Goal: Information Seeking & Learning: Learn about a topic

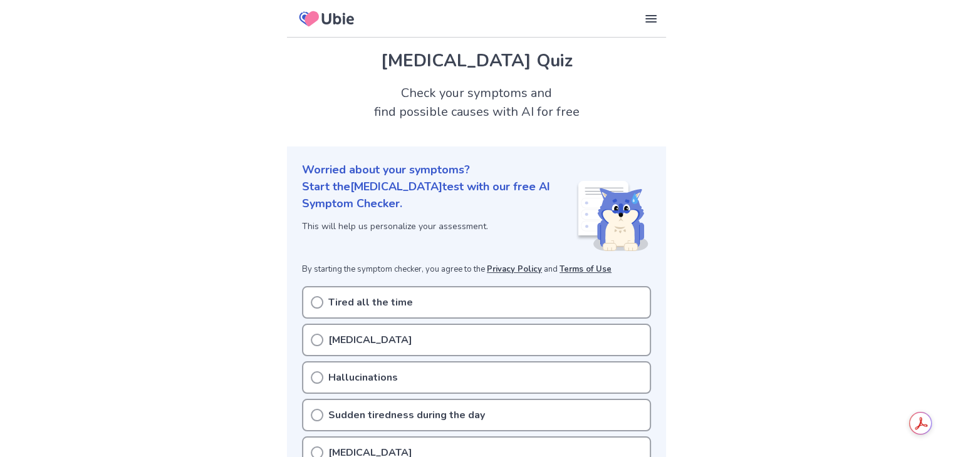
click at [398, 306] on p "Tired all the time" at bounding box center [370, 302] width 85 height 15
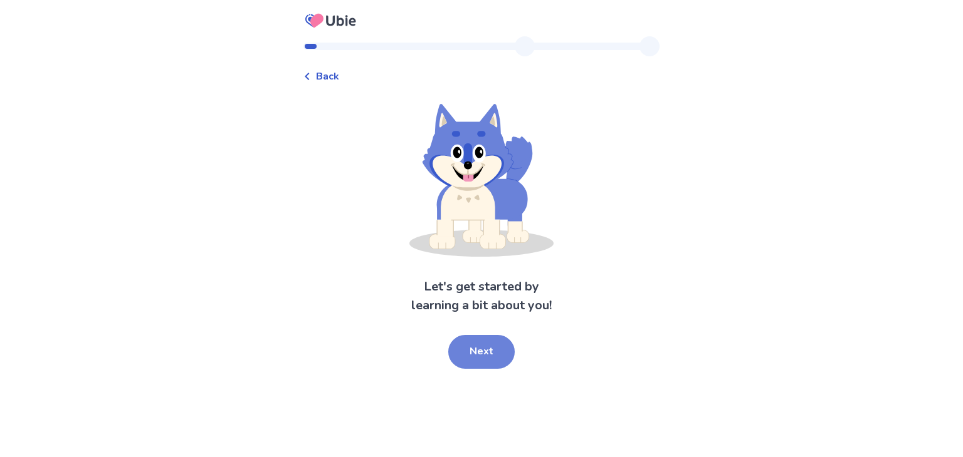
click at [481, 359] on button "Next" at bounding box center [481, 352] width 66 height 34
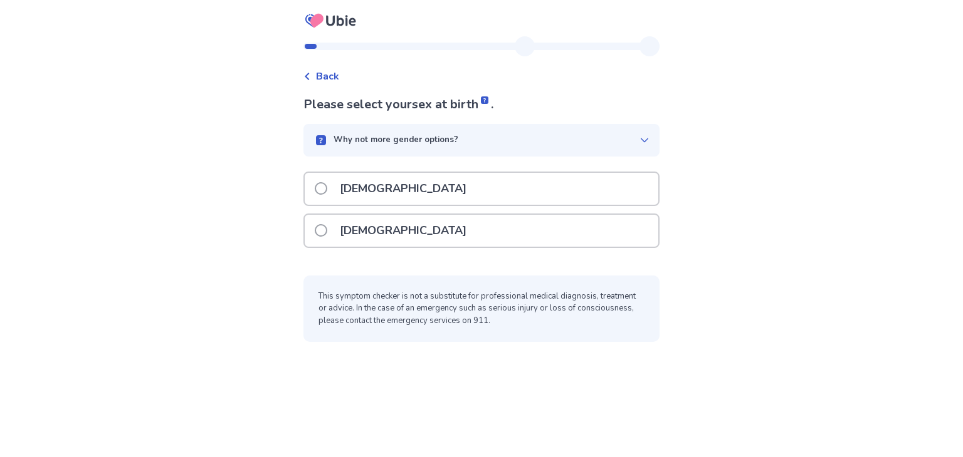
click at [489, 239] on div "[DEMOGRAPHIC_DATA]" at bounding box center [481, 231] width 353 height 32
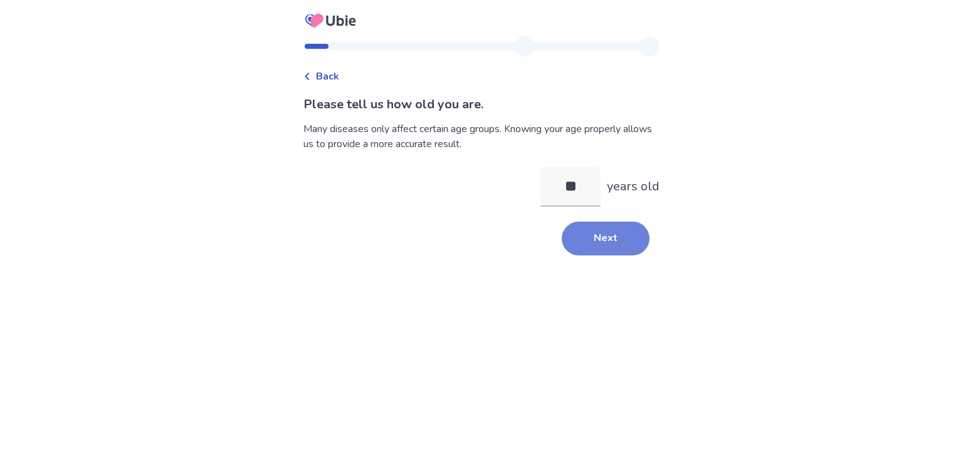
type input "**"
click at [587, 230] on button "Next" at bounding box center [606, 239] width 88 height 34
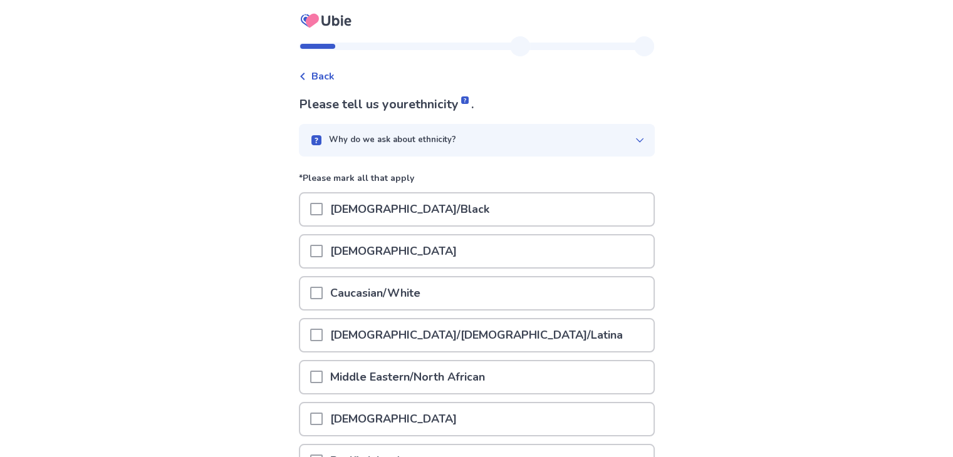
click at [456, 247] on div "[DEMOGRAPHIC_DATA]" at bounding box center [476, 252] width 353 height 32
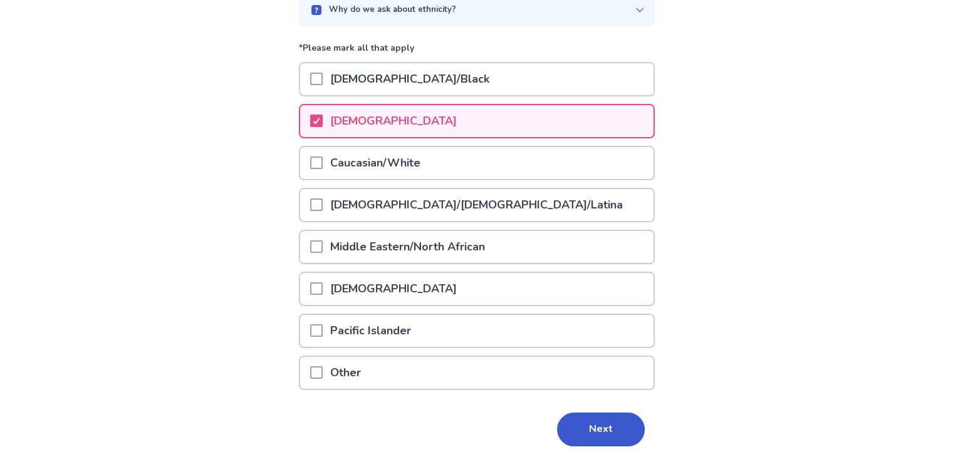
scroll to position [132, 0]
click at [576, 432] on button "Next" at bounding box center [601, 429] width 88 height 34
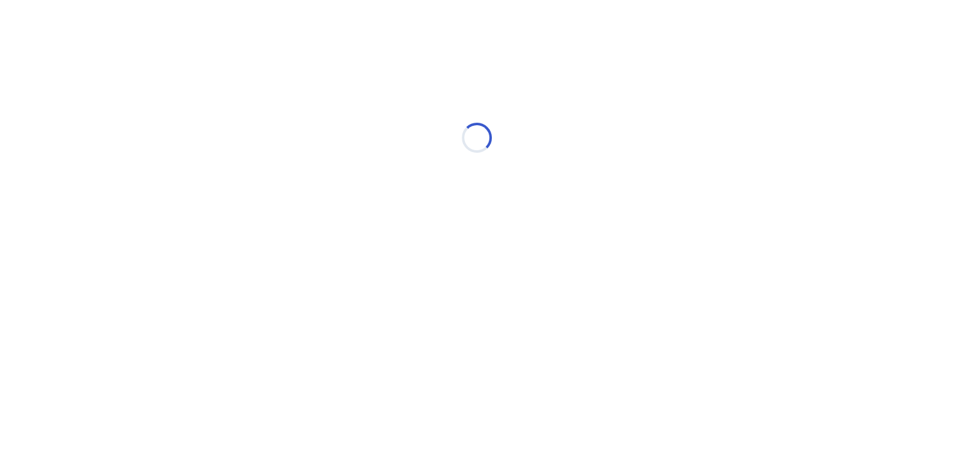
scroll to position [0, 0]
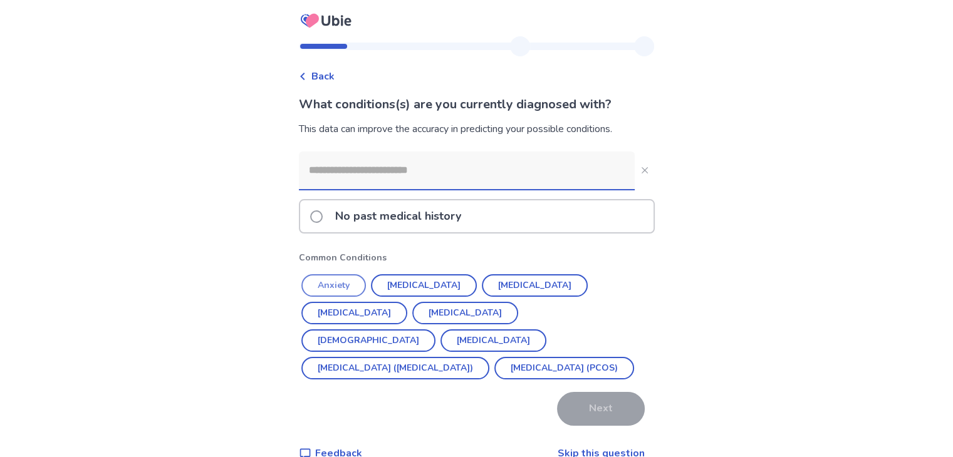
click at [354, 280] on button "Anxiety" at bounding box center [333, 285] width 65 height 23
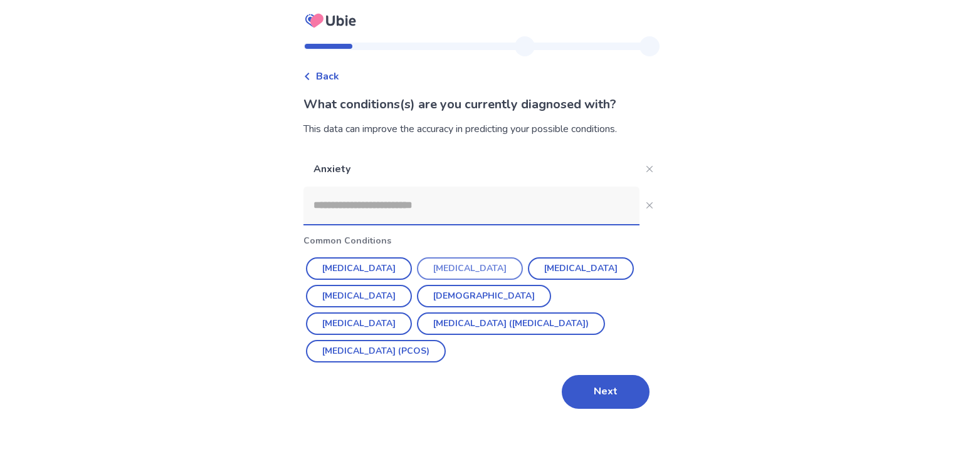
click at [457, 265] on button "[MEDICAL_DATA]" at bounding box center [470, 269] width 106 height 23
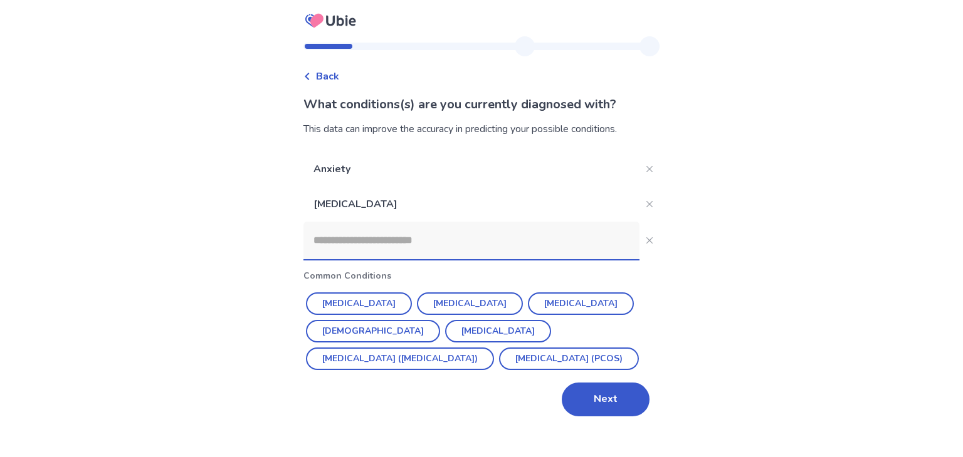
click at [494, 251] on input at bounding box center [471, 241] width 336 height 38
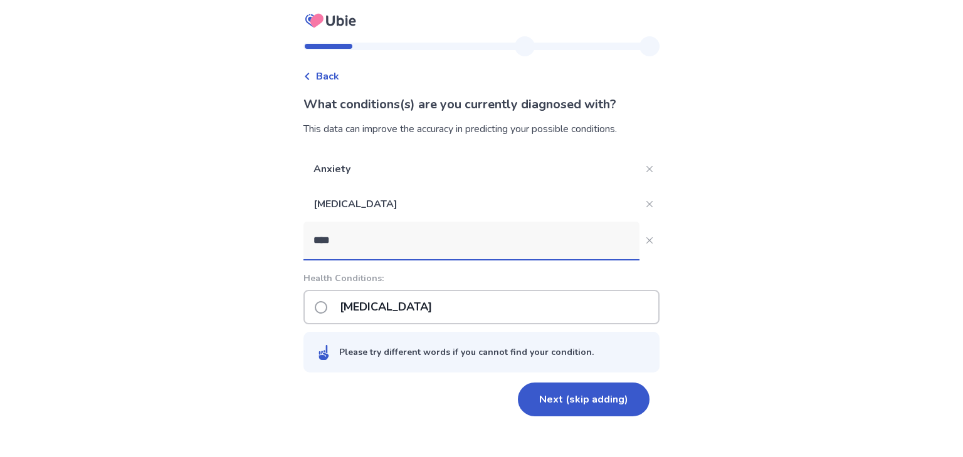
type input "****"
click at [474, 316] on div "[MEDICAL_DATA]" at bounding box center [481, 307] width 356 height 34
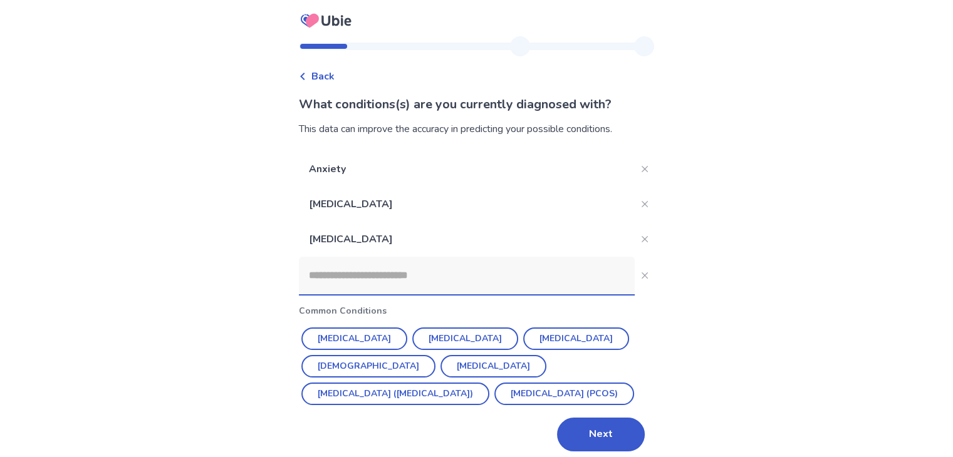
click at [493, 273] on input at bounding box center [467, 276] width 336 height 38
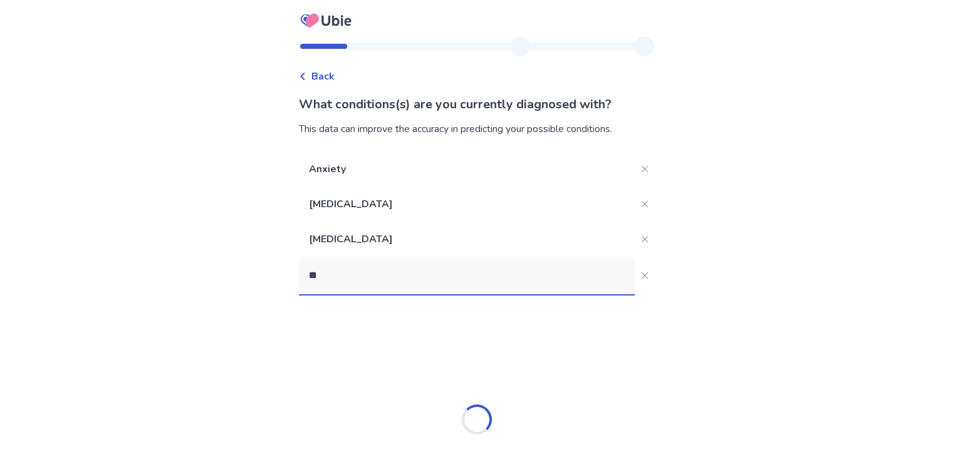
type input "***"
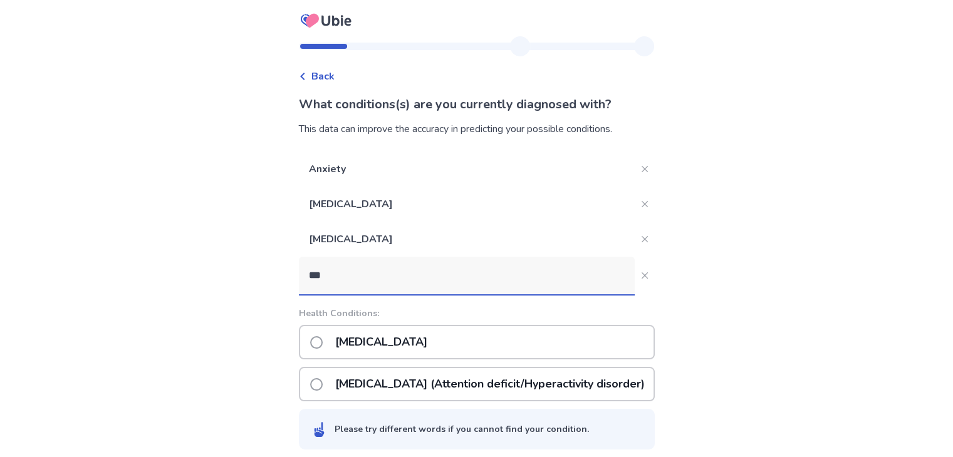
click at [473, 378] on p "[MEDICAL_DATA] (Attention deficit/Hyperactivity disorder)" at bounding box center [490, 385] width 325 height 32
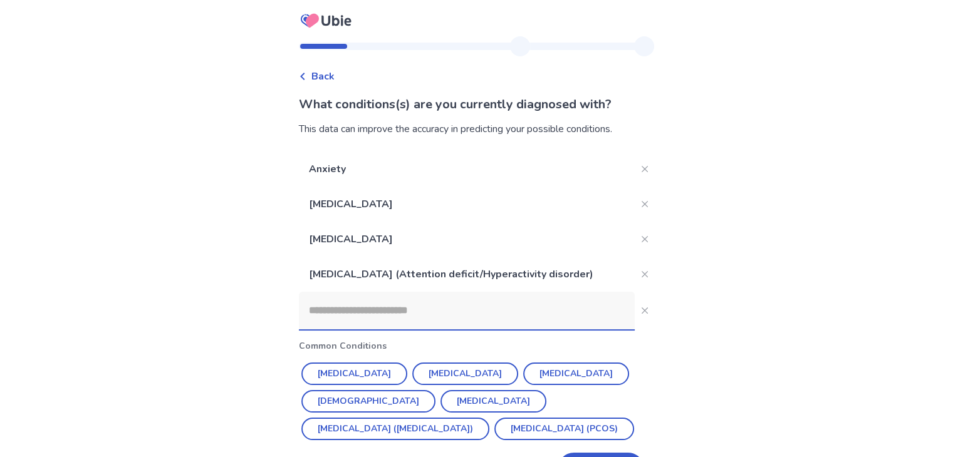
scroll to position [44, 0]
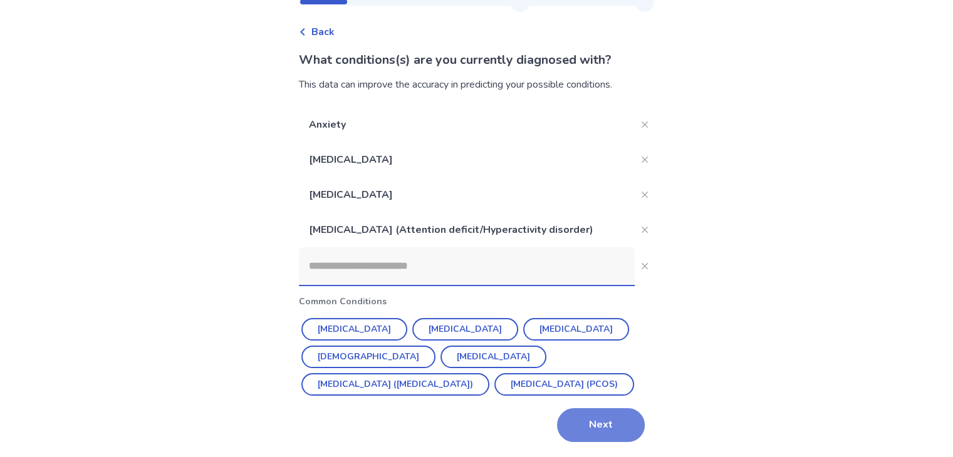
click at [604, 427] on button "Next" at bounding box center [601, 426] width 88 height 34
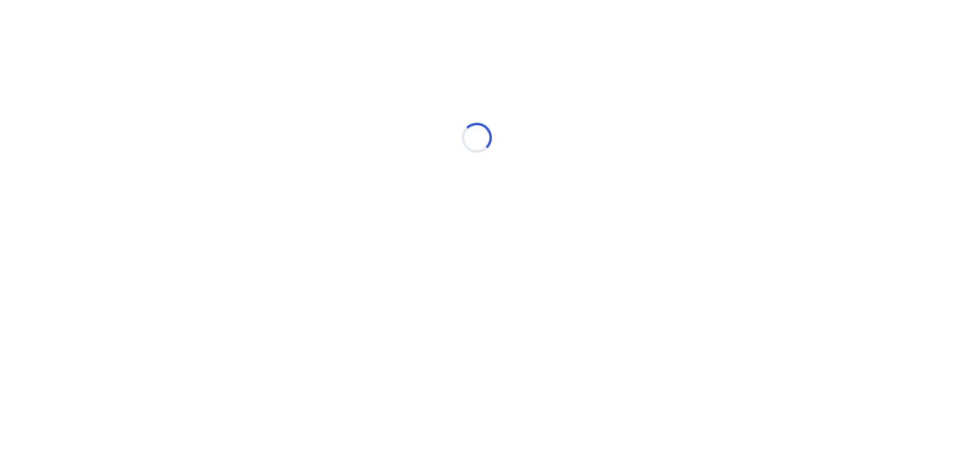
scroll to position [0, 0]
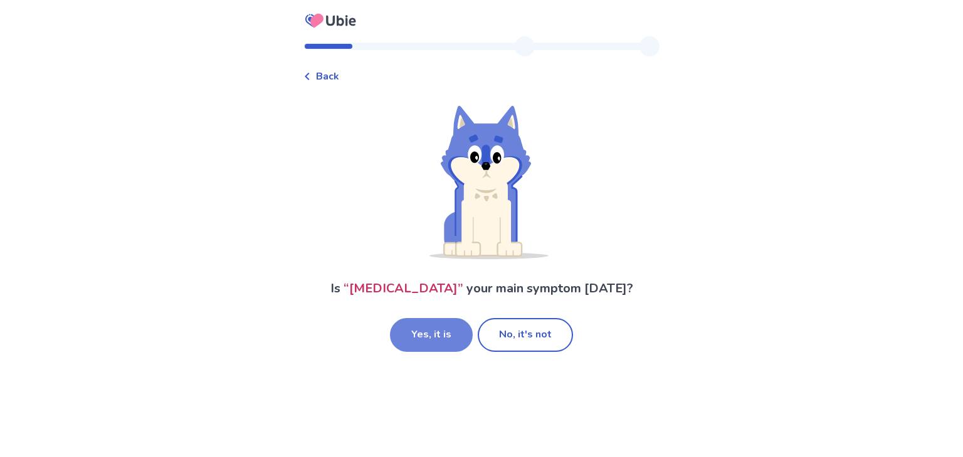
click at [454, 345] on button "Yes, it is" at bounding box center [431, 335] width 83 height 34
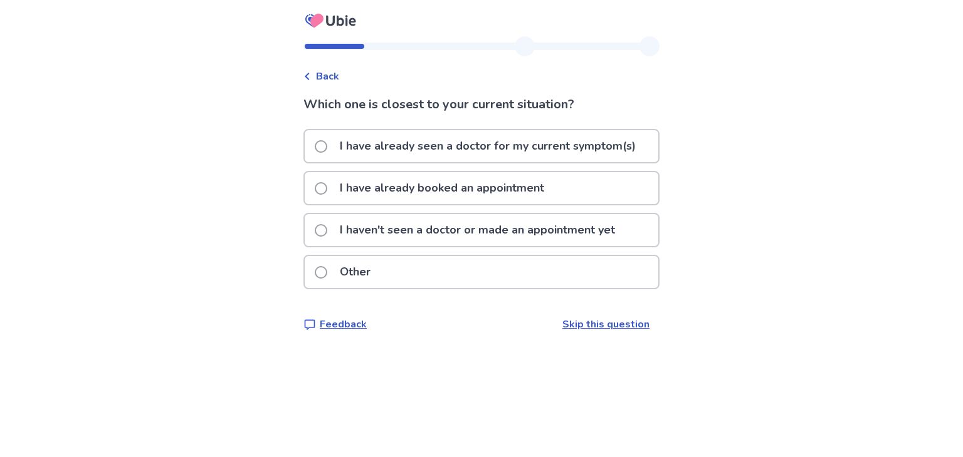
click at [499, 149] on p "I have already seen a doctor for my current symptom(s)" at bounding box center [487, 146] width 311 height 32
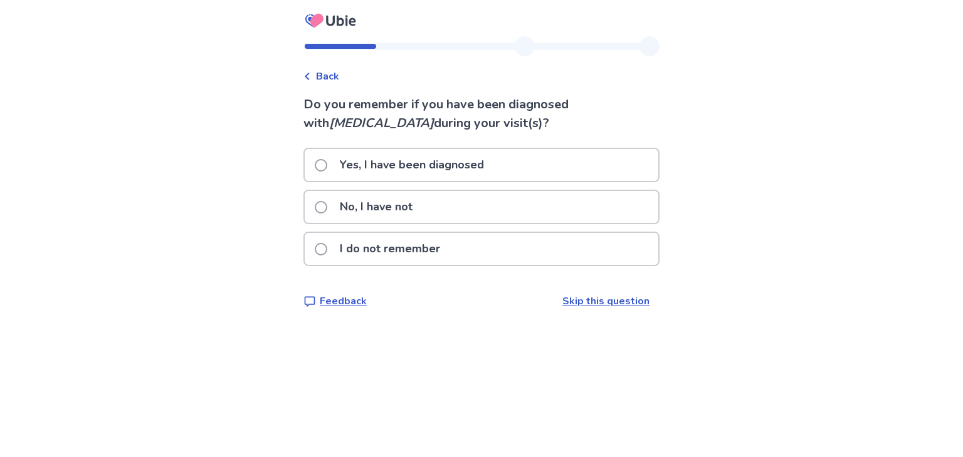
click at [442, 251] on p "I do not remember" at bounding box center [389, 249] width 115 height 32
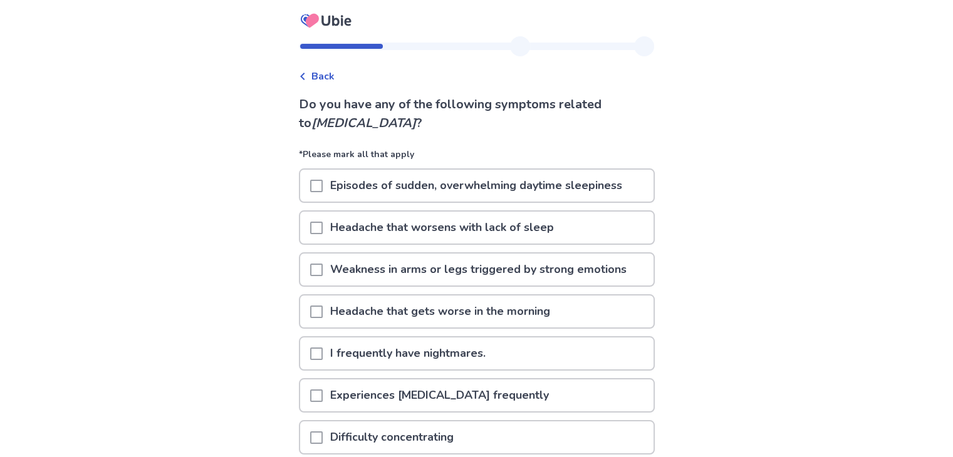
click at [469, 189] on p "Episodes of sudden, overwhelming daytime sleepiness" at bounding box center [476, 186] width 307 height 32
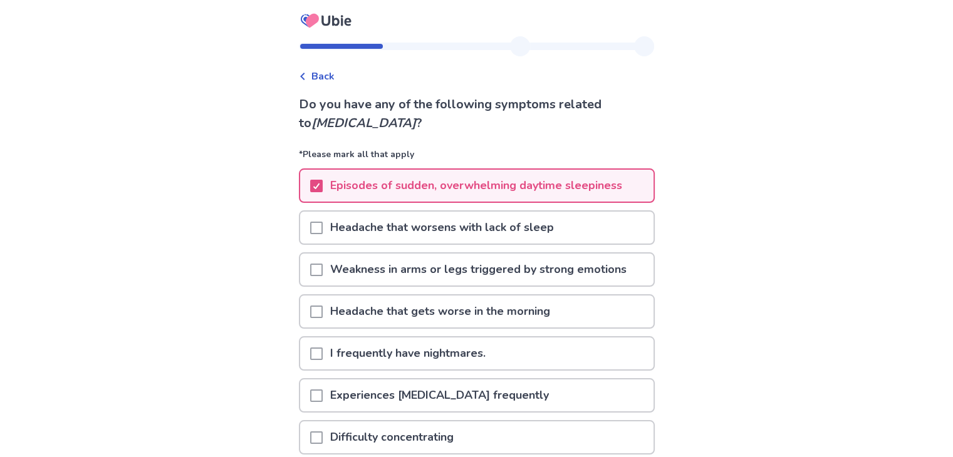
click at [472, 221] on p "Headache that worsens with lack of sleep" at bounding box center [442, 228] width 239 height 32
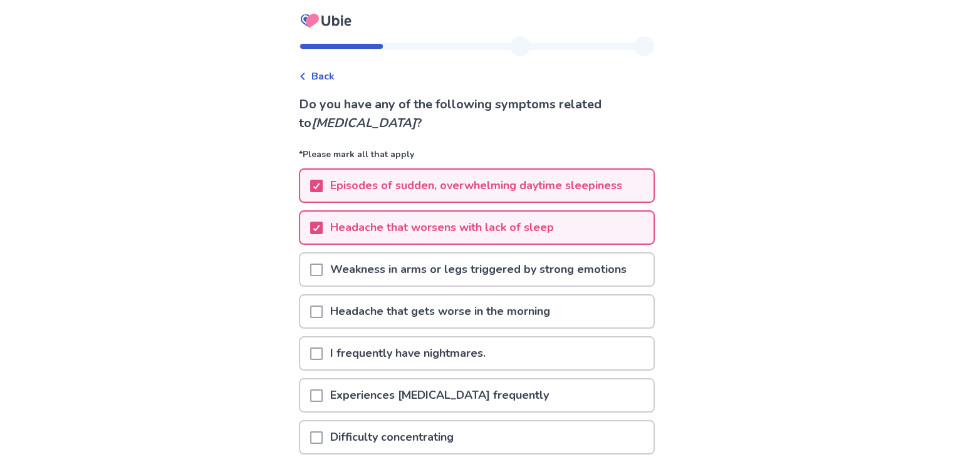
click at [466, 261] on p "Weakness in arms or legs triggered by strong emotions" at bounding box center [478, 270] width 311 height 32
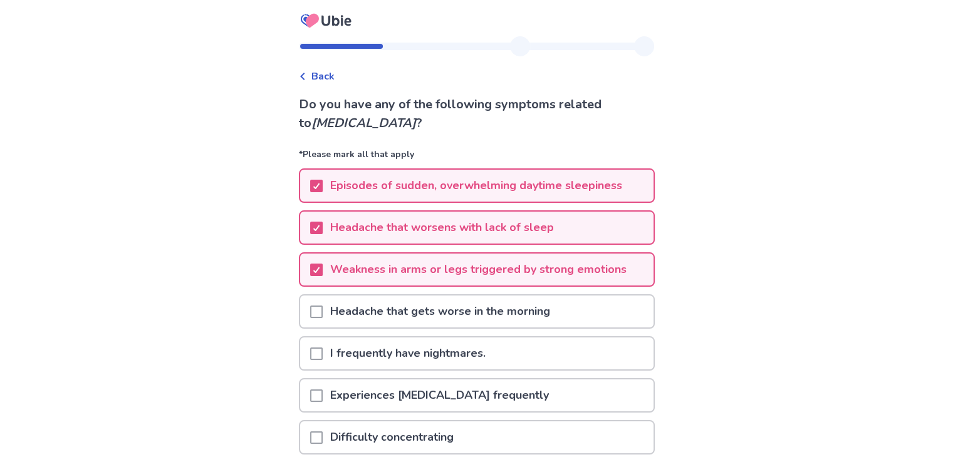
click at [444, 352] on p "I frequently have nightmares." at bounding box center [408, 354] width 170 height 32
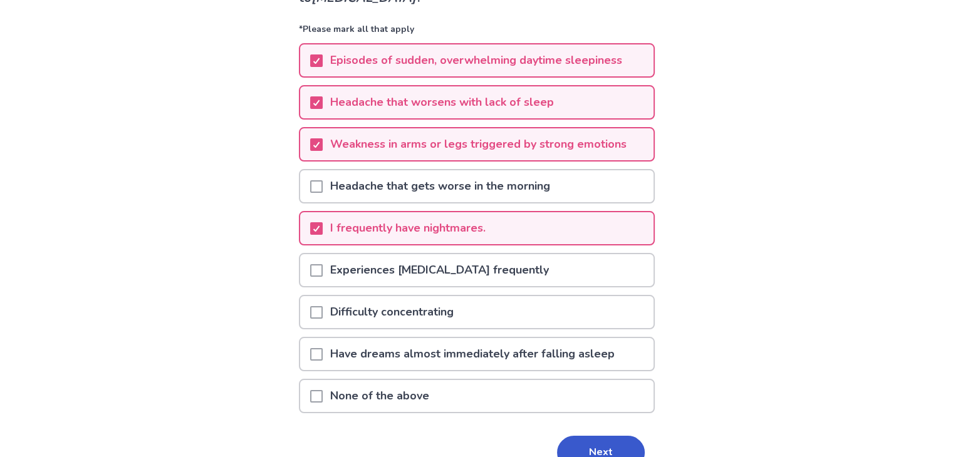
scroll to position [127, 0]
click at [447, 312] on p "Difficulty concentrating" at bounding box center [392, 311] width 139 height 32
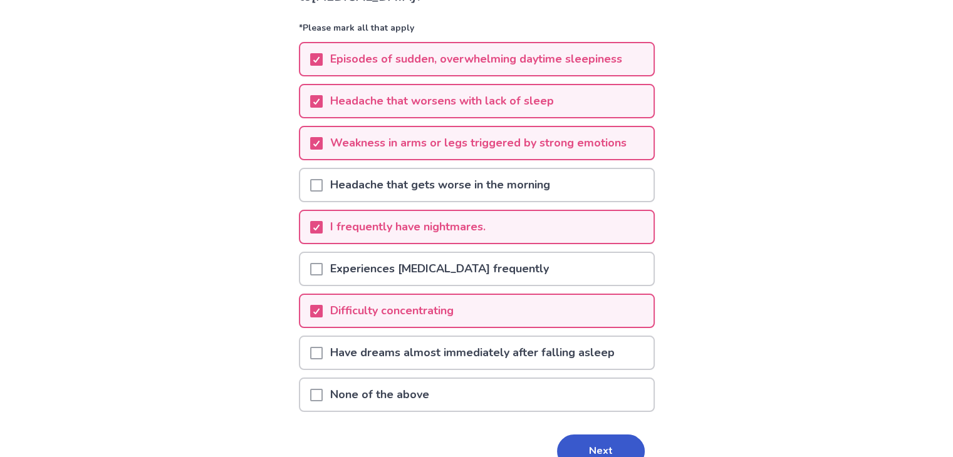
click at [505, 353] on p "Have dreams almost immediately after falling asleep" at bounding box center [473, 353] width 300 height 32
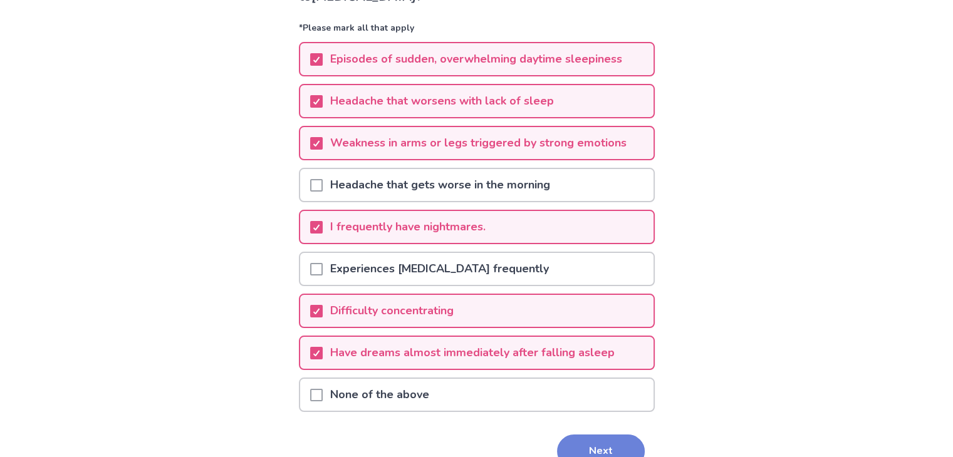
click at [574, 436] on button "Next" at bounding box center [601, 452] width 88 height 34
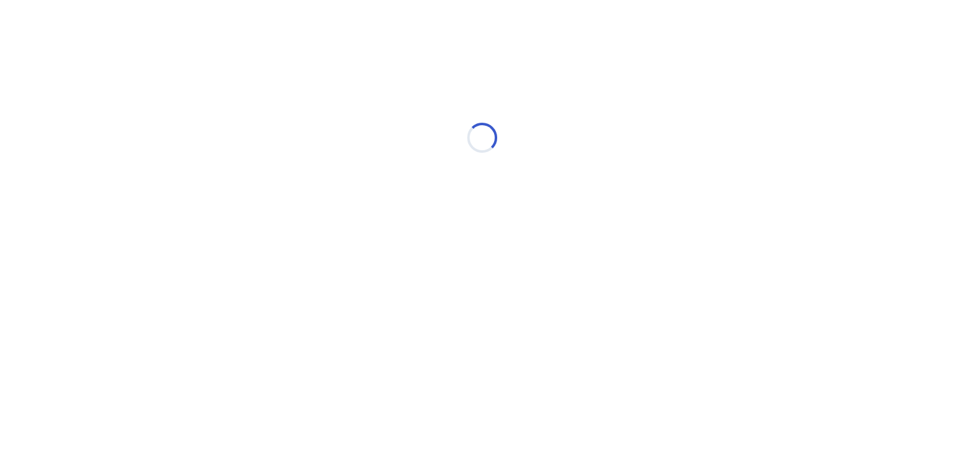
scroll to position [0, 0]
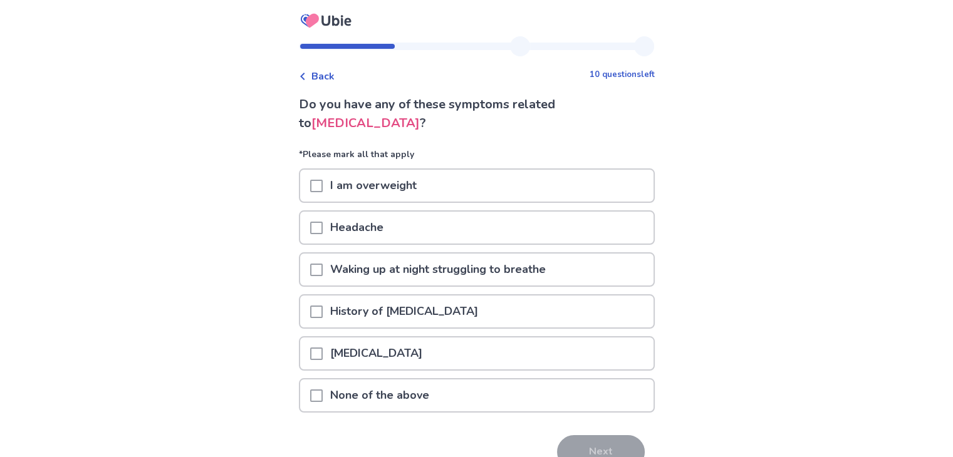
click at [409, 351] on div "[MEDICAL_DATA]" at bounding box center [476, 354] width 353 height 32
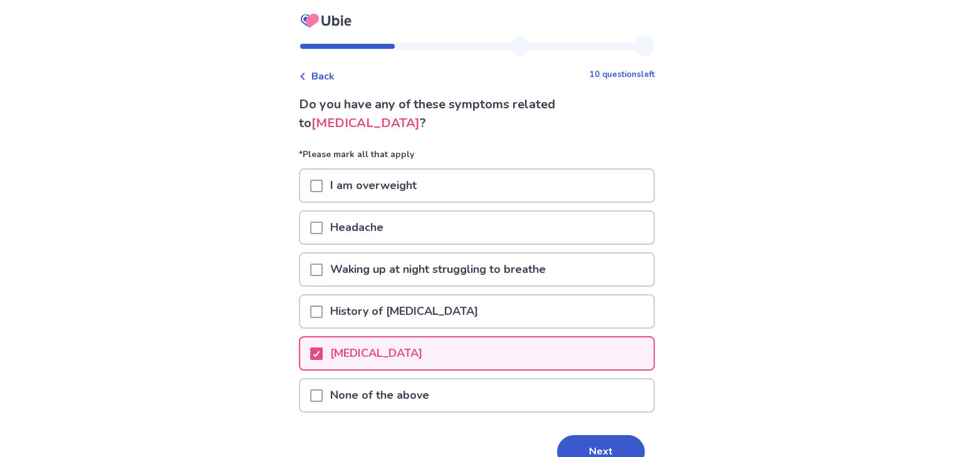
click at [424, 226] on div "Headache" at bounding box center [476, 228] width 353 height 32
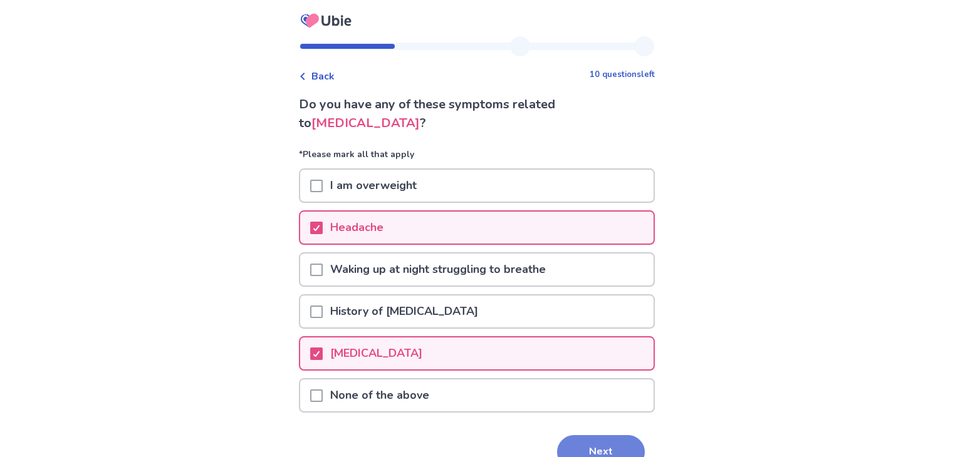
click at [574, 437] on button "Next" at bounding box center [601, 453] width 88 height 34
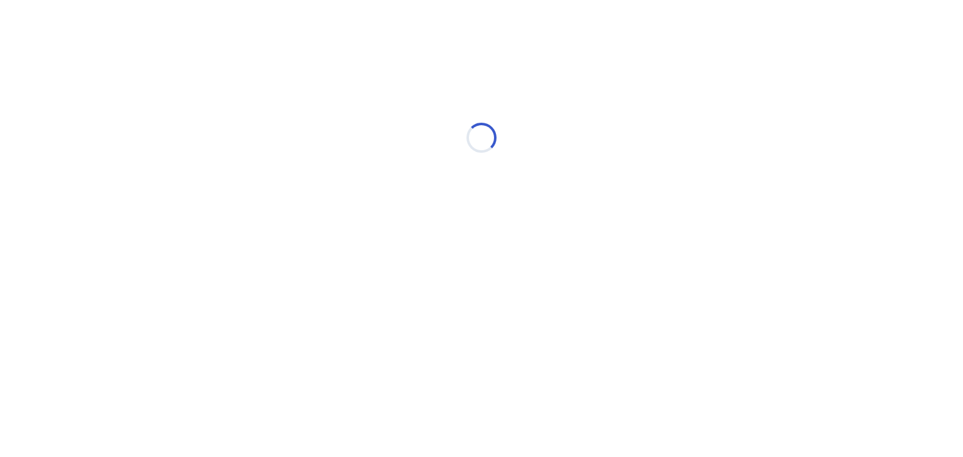
select select "*"
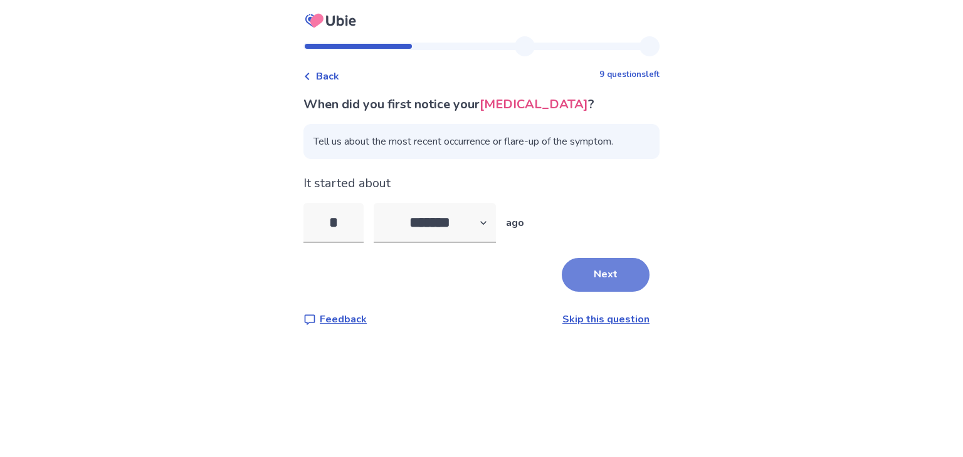
type input "*"
click at [604, 281] on button "Next" at bounding box center [606, 275] width 88 height 34
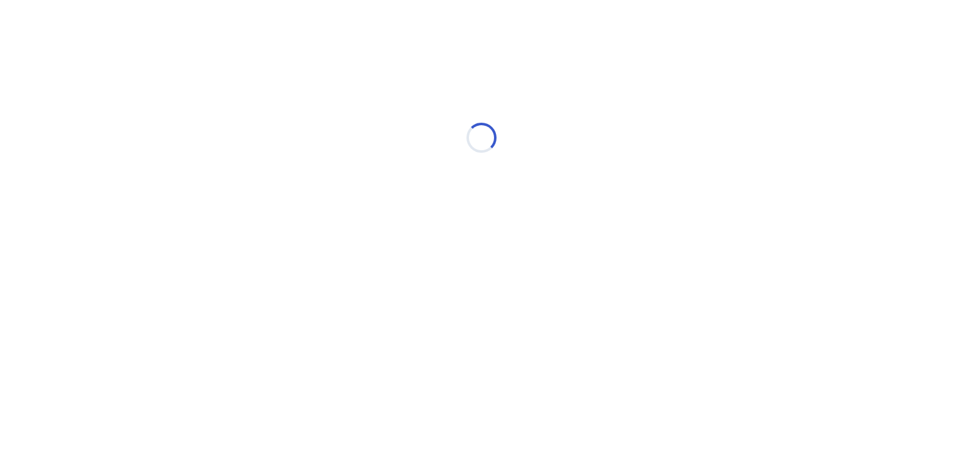
select select "*"
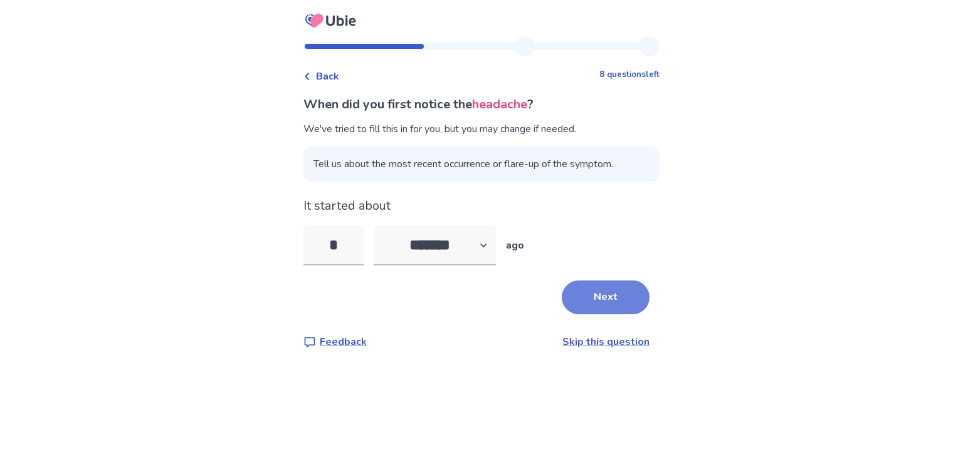
click at [594, 305] on button "Next" at bounding box center [606, 298] width 88 height 34
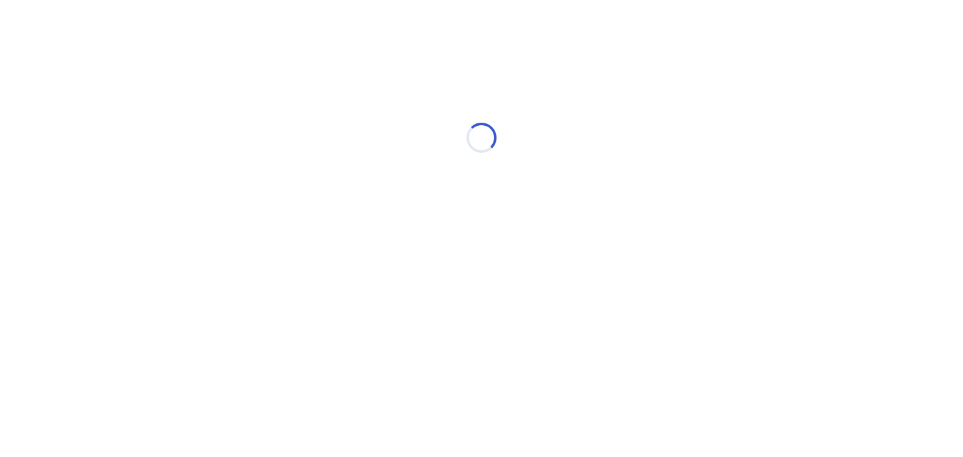
select select "*"
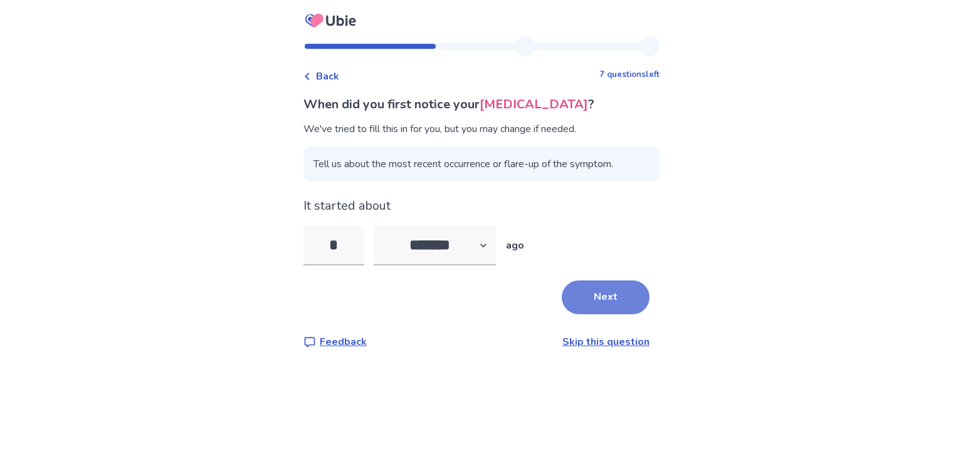
click at [597, 305] on button "Next" at bounding box center [606, 298] width 88 height 34
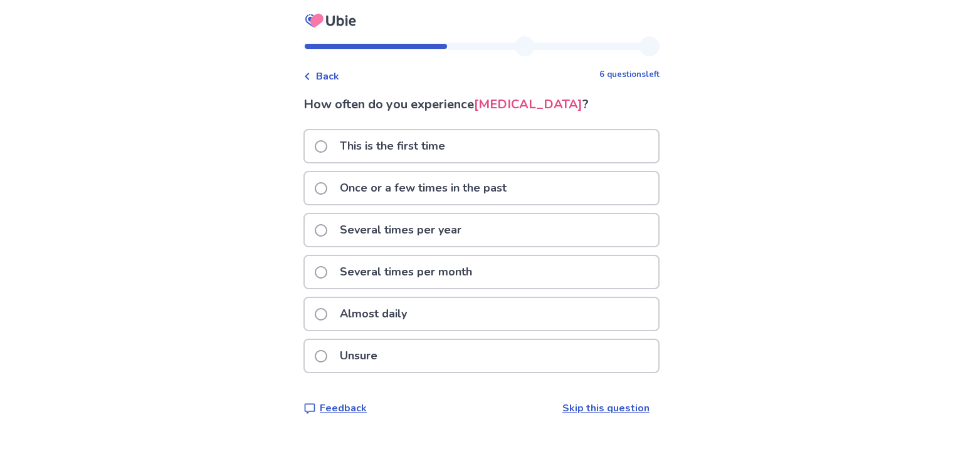
click at [491, 204] on p "Once or a few times in the past" at bounding box center [423, 188] width 182 height 32
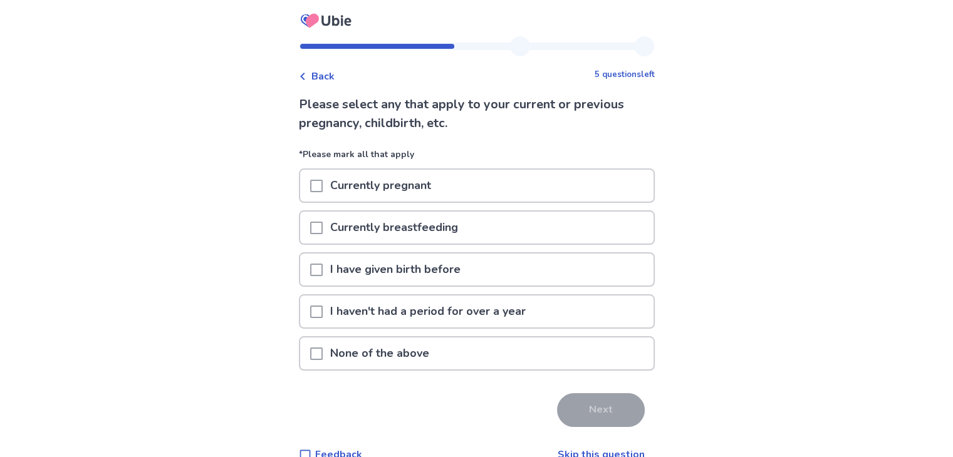
click at [468, 338] on div "None of the above" at bounding box center [476, 354] width 353 height 32
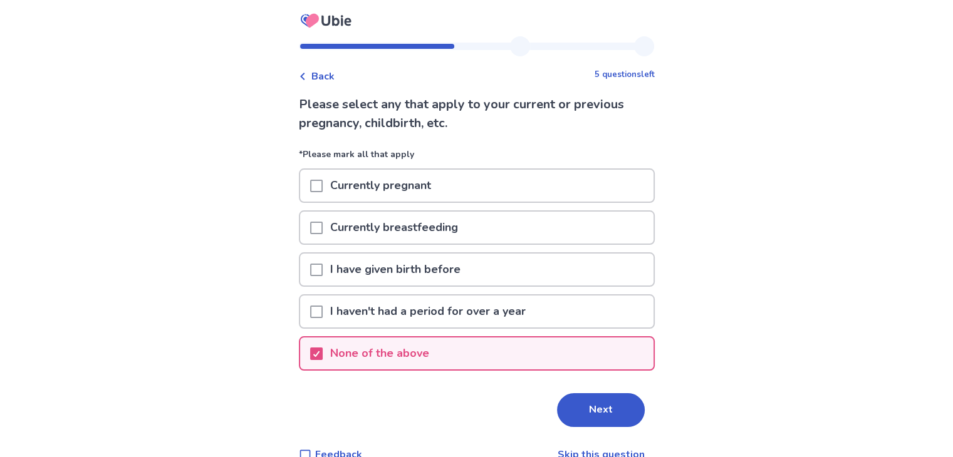
click at [614, 427] on div "Please select any that apply to your current or previous pregnancy, childbirth,…" at bounding box center [477, 278] width 356 height 367
click at [610, 416] on button "Next" at bounding box center [601, 411] width 88 height 34
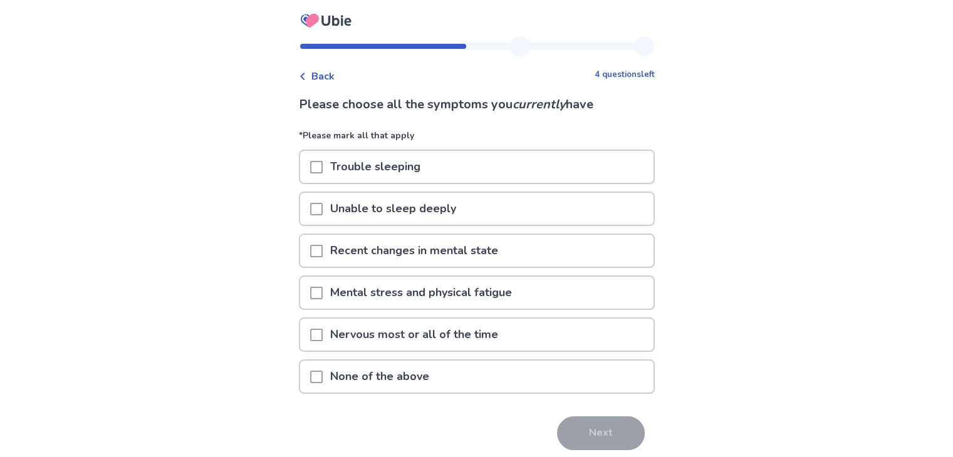
click at [572, 161] on div "Trouble sleeping" at bounding box center [476, 167] width 353 height 32
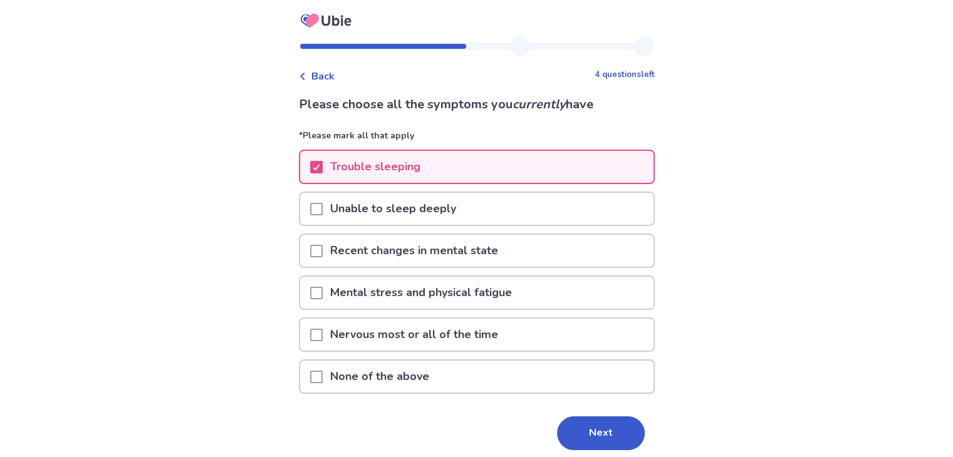
click at [517, 246] on div "Recent changes in mental state" at bounding box center [476, 251] width 353 height 32
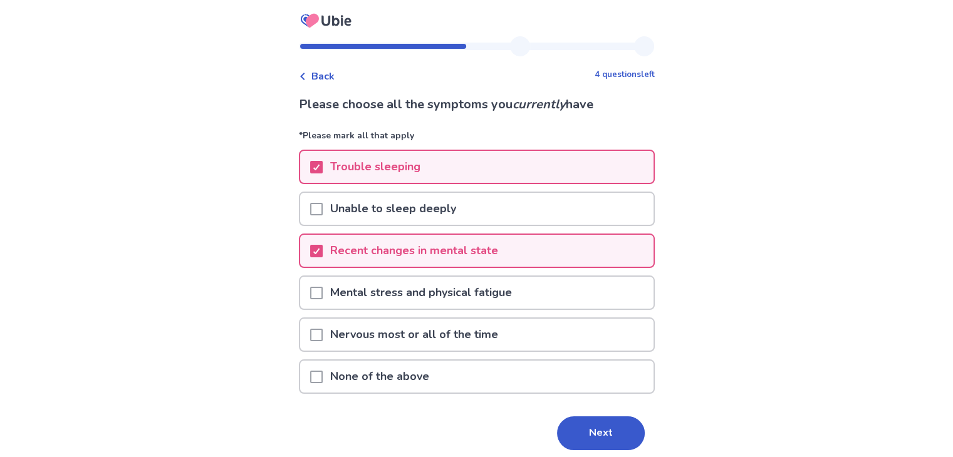
click at [479, 303] on p "Mental stress and physical fatigue" at bounding box center [421, 293] width 197 height 32
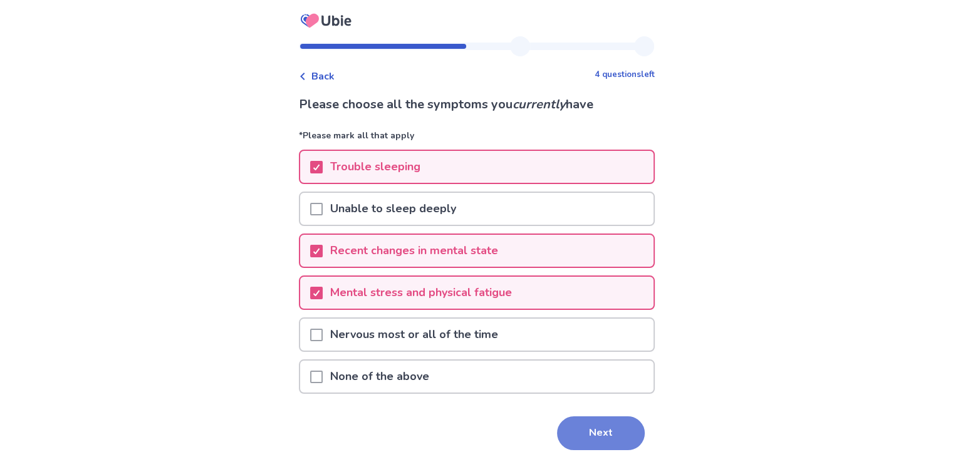
click at [580, 432] on button "Next" at bounding box center [601, 434] width 88 height 34
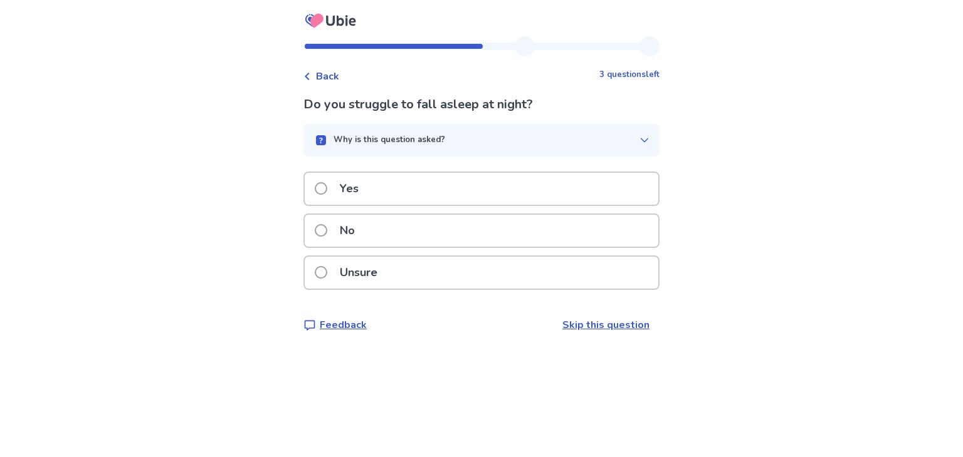
click at [494, 260] on div "Unsure" at bounding box center [481, 273] width 353 height 32
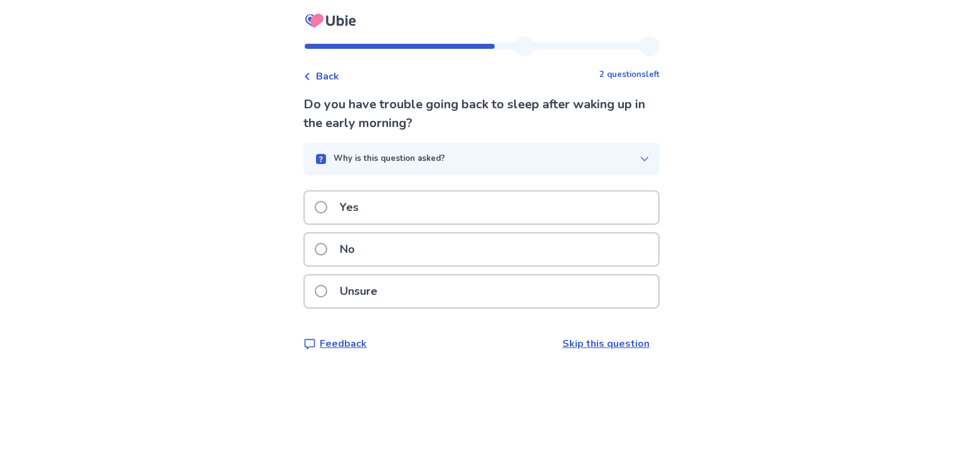
click at [526, 206] on div "Yes" at bounding box center [481, 208] width 353 height 32
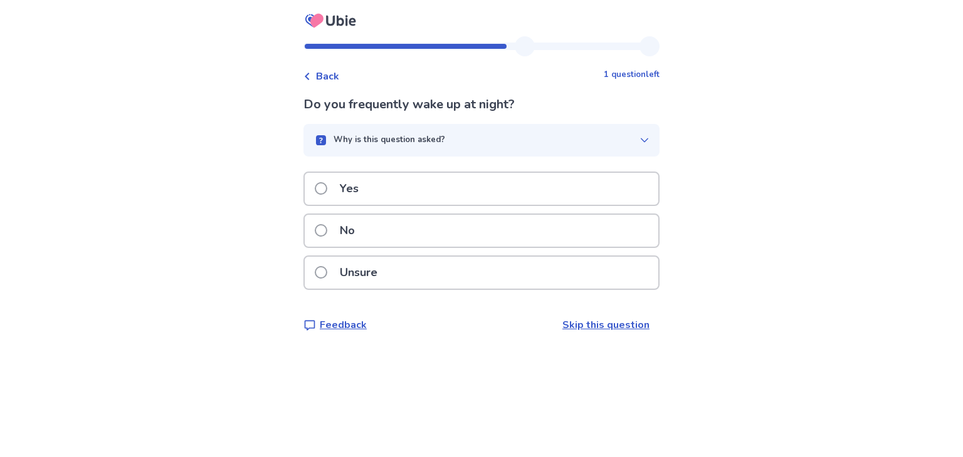
click at [516, 194] on div "Yes" at bounding box center [481, 189] width 353 height 32
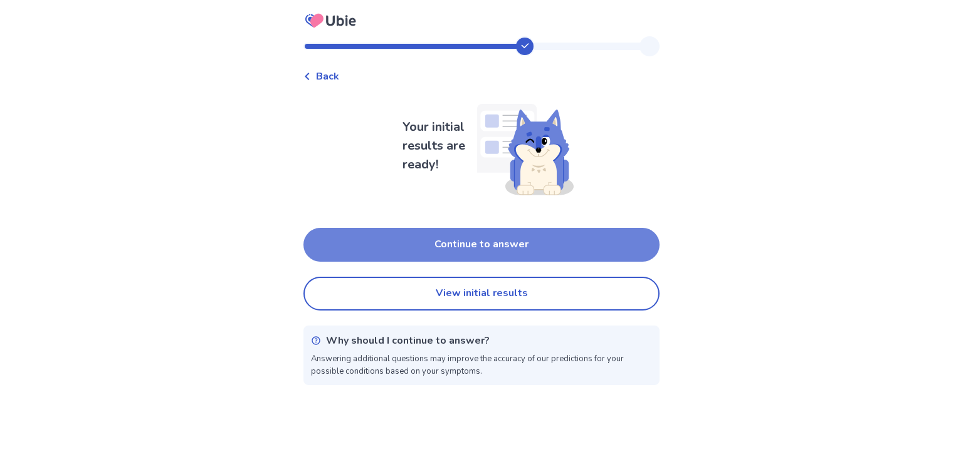
click at [524, 256] on button "Continue to answer" at bounding box center [481, 245] width 356 height 34
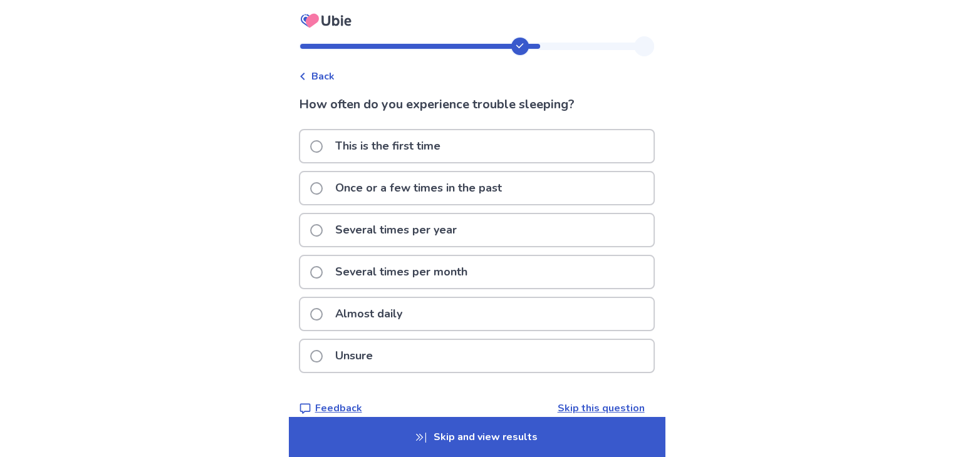
click at [486, 173] on p "Once or a few times in the past" at bounding box center [419, 188] width 182 height 32
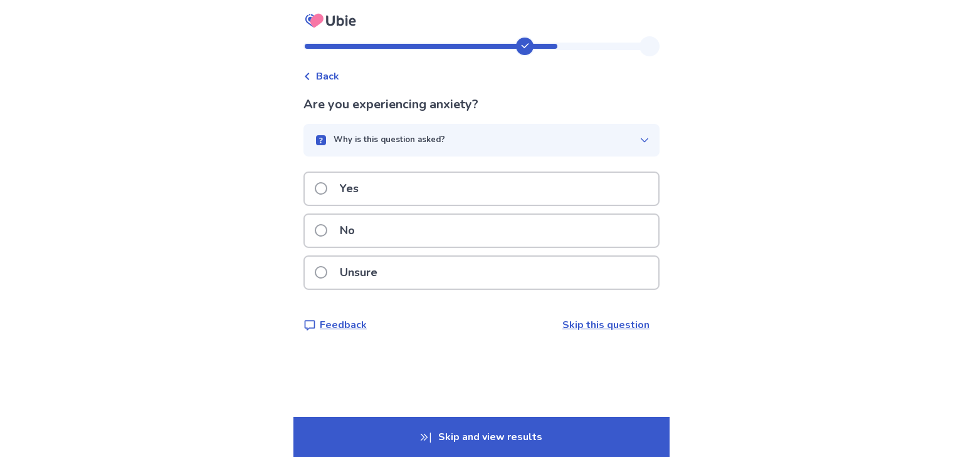
click at [479, 187] on div "Yes" at bounding box center [481, 189] width 353 height 32
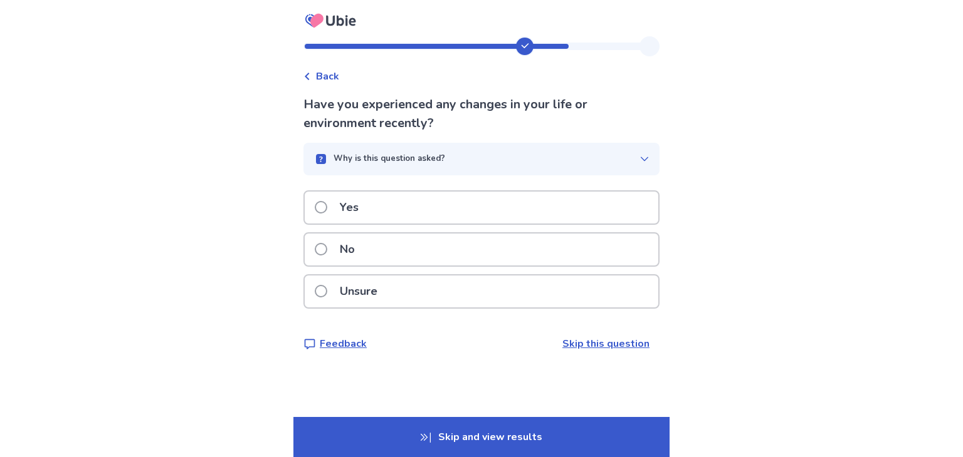
click at [476, 211] on div "Yes" at bounding box center [481, 208] width 353 height 32
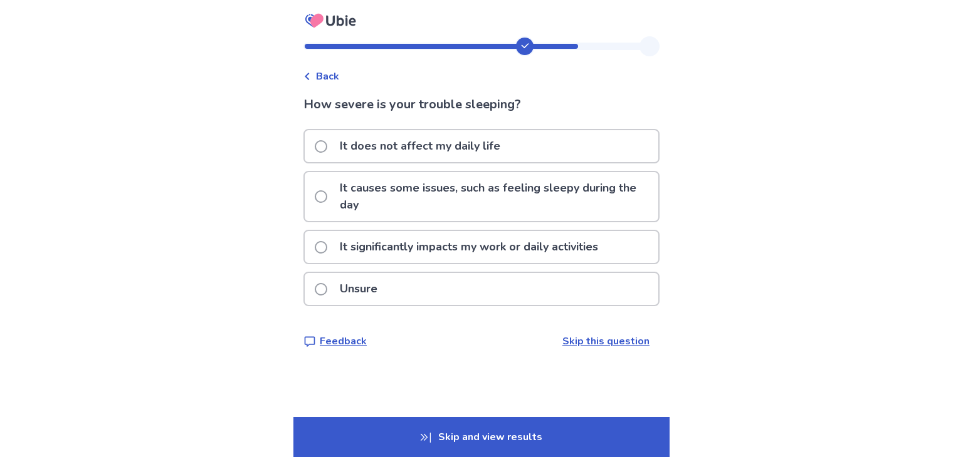
click at [477, 201] on p "It causes some issues, such as feeling sleepy during the day" at bounding box center [495, 196] width 326 height 49
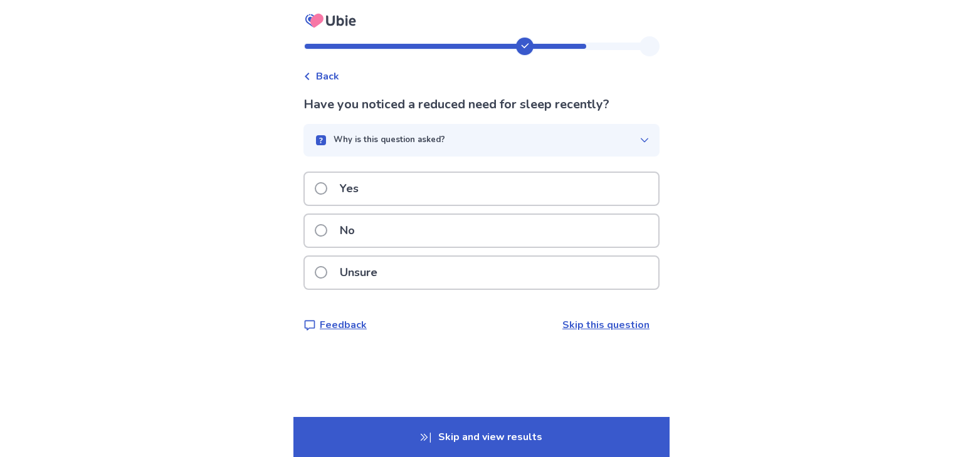
click at [454, 227] on div "No" at bounding box center [481, 231] width 353 height 32
click at [467, 192] on div "Yes" at bounding box center [481, 189] width 353 height 32
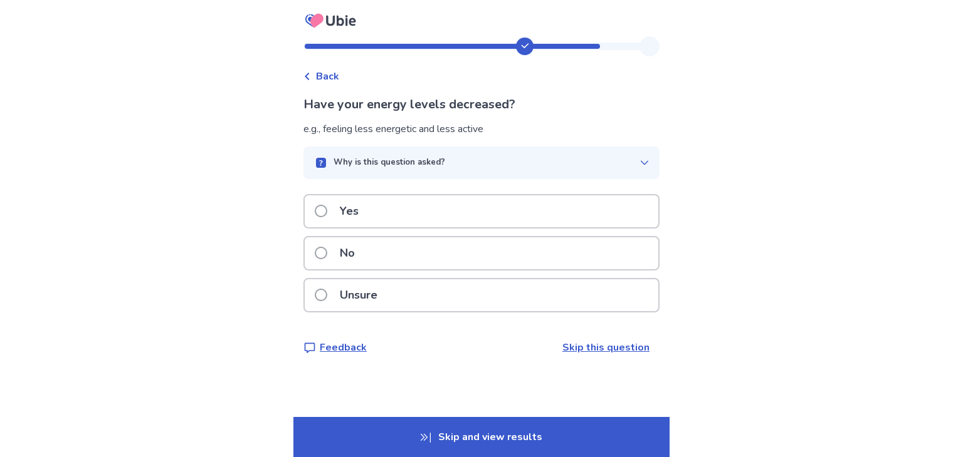
click at [456, 221] on div "Yes" at bounding box center [481, 212] width 353 height 32
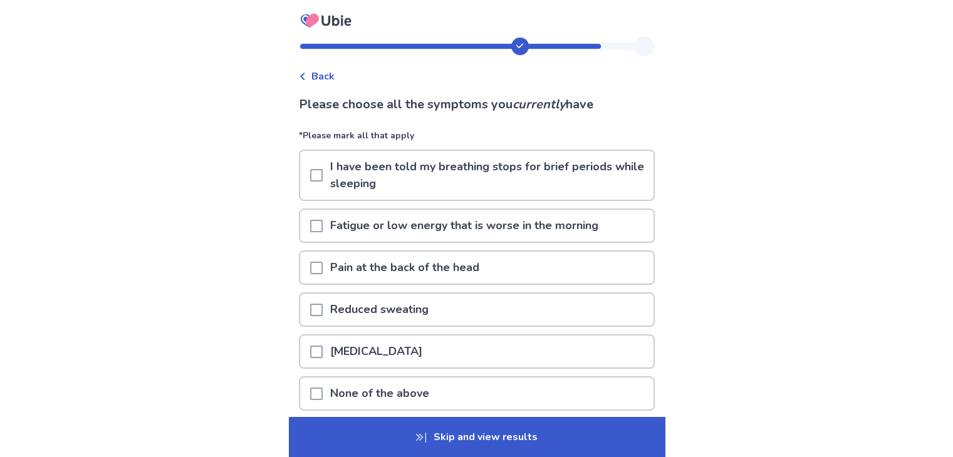
click at [456, 222] on p "Fatigue or low energy that is worse in the morning" at bounding box center [464, 226] width 283 height 32
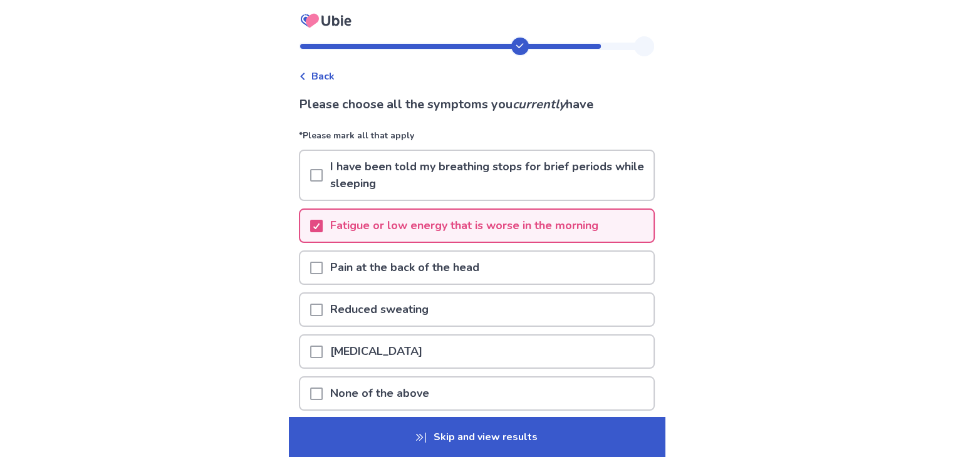
click at [469, 174] on p "I have been told my breathing stops for brief periods while sleeping" at bounding box center [488, 175] width 331 height 49
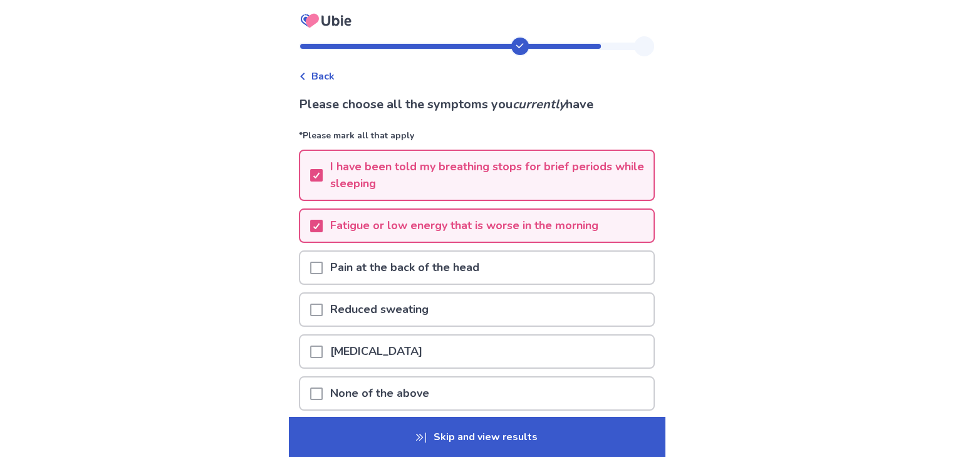
click at [439, 274] on p "Pain at the back of the head" at bounding box center [405, 268] width 164 height 32
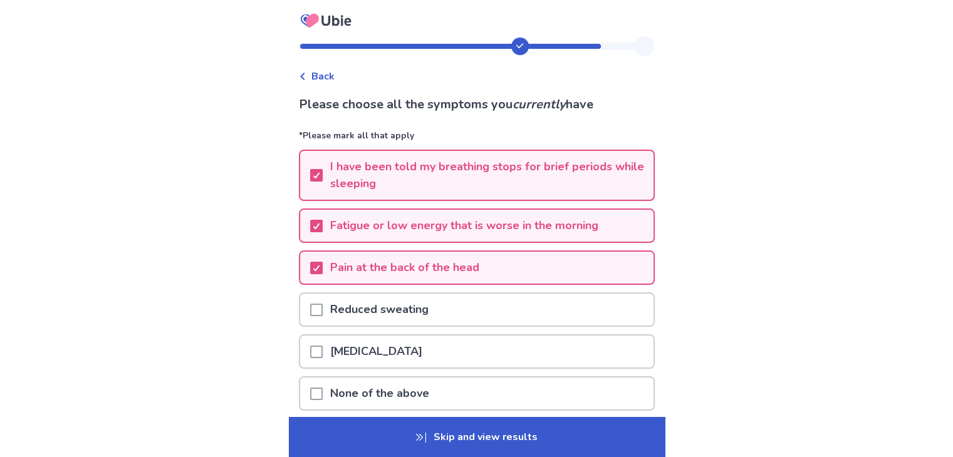
click at [407, 424] on p "Skip and view results" at bounding box center [477, 437] width 376 height 40
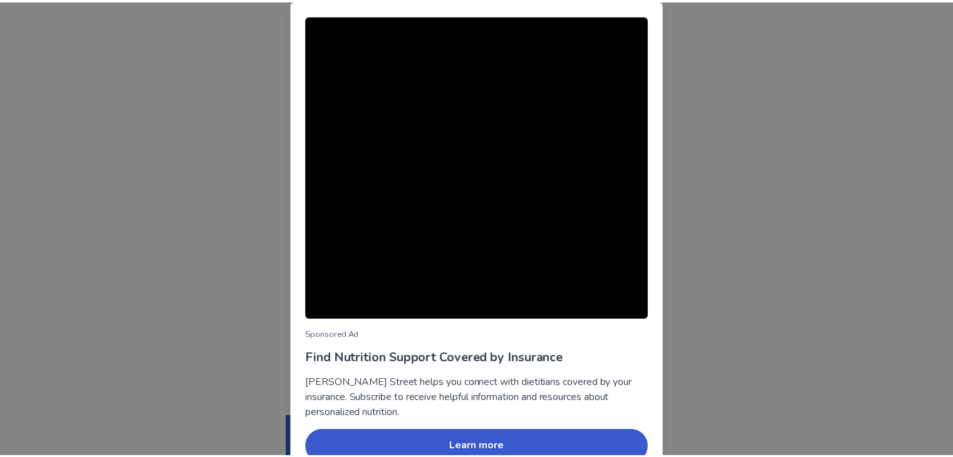
scroll to position [64, 0]
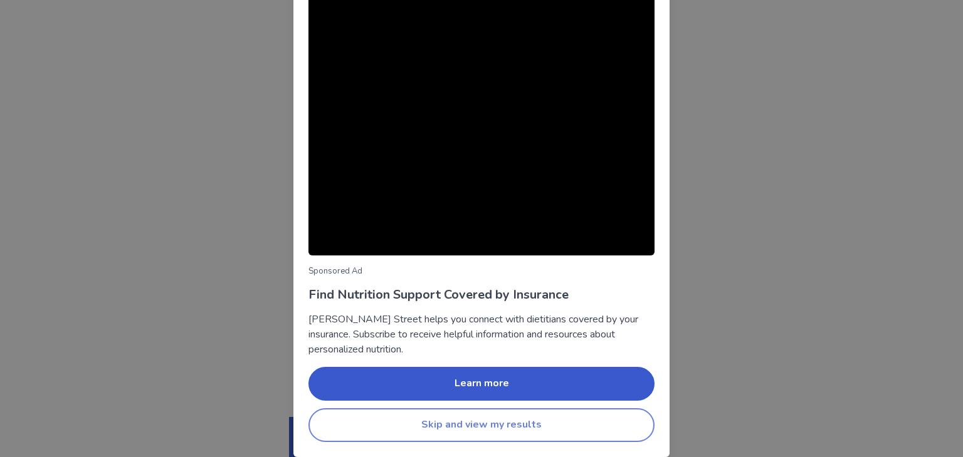
click at [486, 435] on button "Skip and view my results" at bounding box center [481, 426] width 346 height 34
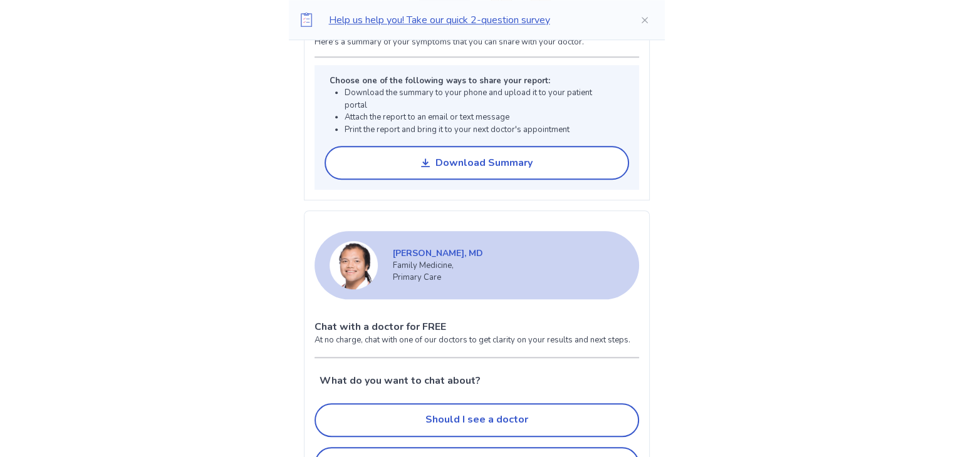
scroll to position [1048, 0]
